Goal: Check status: Check status

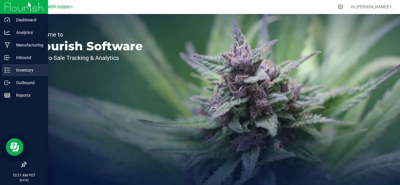
click at [8, 69] on icon at bounding box center [7, 70] width 6 height 6
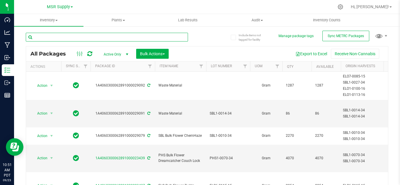
click at [78, 38] on input "text" at bounding box center [107, 37] width 162 height 9
type input "26911"
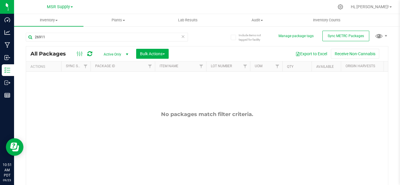
click at [121, 54] on span "Active Only" at bounding box center [115, 54] width 32 height 8
click at [110, 90] on li "All" at bounding box center [115, 90] width 32 height 9
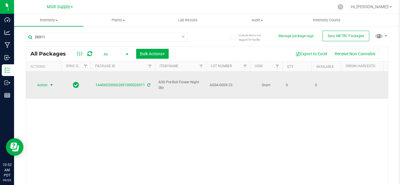
click at [47, 83] on span "Action" at bounding box center [40, 85] width 16 height 8
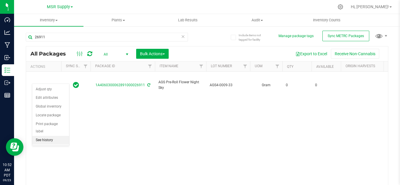
click at [37, 136] on li "See history" at bounding box center [50, 140] width 37 height 9
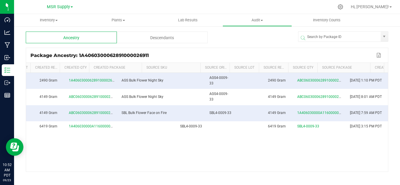
scroll to position [0, 191]
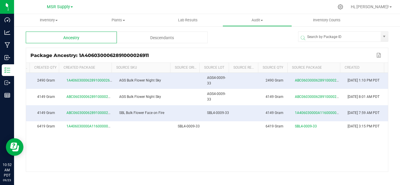
click at [163, 28] on div "Ancestry Descendants Package Ancestry: 1A4060300062891000026911 Export to Excel…" at bounding box center [207, 117] width 386 height 183
click at [161, 37] on div "Descendants" at bounding box center [162, 38] width 91 height 12
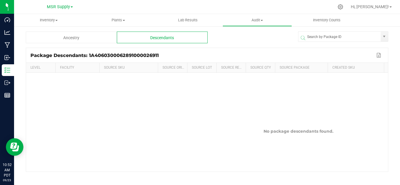
click at [62, 35] on div "Ancestry" at bounding box center [71, 38] width 91 height 12
